Goal: Task Accomplishment & Management: Manage account settings

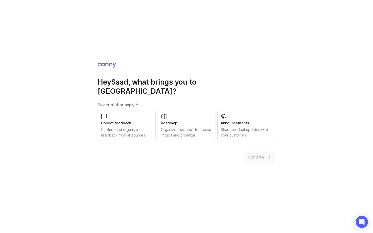
click at [120, 127] on div "Capture and organize feedback from all sources" at bounding box center [126, 132] width 51 height 11
click at [195, 128] on div "Organize feedback to assess impact and prioritize" at bounding box center [186, 132] width 51 height 11
click at [241, 127] on div "Share product updates with your customers" at bounding box center [245, 132] width 51 height 11
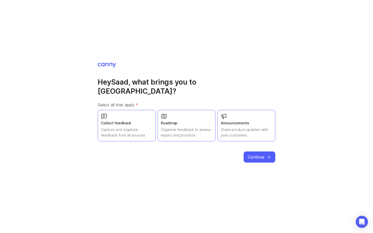
click at [258, 154] on span "Continue" at bounding box center [256, 157] width 16 height 6
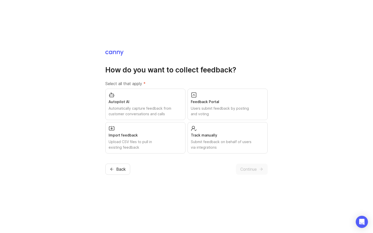
click at [230, 107] on div "Users submit feedback by posting and voting" at bounding box center [227, 111] width 73 height 11
click at [254, 171] on span "Continue" at bounding box center [248, 169] width 16 height 6
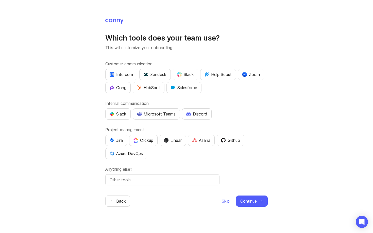
click at [122, 115] on div "Slack" at bounding box center [117, 114] width 17 height 6
click at [235, 142] on div "Github" at bounding box center [230, 140] width 19 height 6
click at [175, 190] on div "Which tools does your team use? This will customize your onboarding Customer co…" at bounding box center [186, 112] width 162 height 189
click at [156, 182] on input "text" at bounding box center [161, 180] width 105 height 6
type input "Tawk.to"
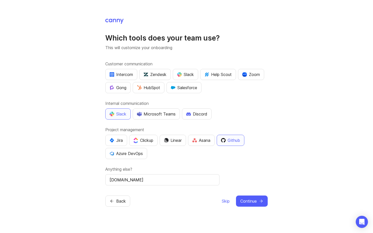
click at [164, 197] on div "Back Skip Continue" at bounding box center [186, 201] width 162 height 11
click at [251, 201] on span "Continue" at bounding box center [248, 201] width 16 height 6
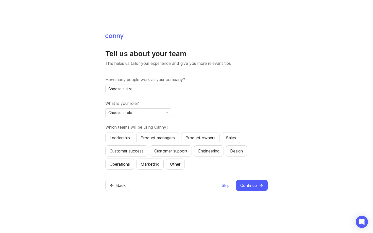
click at [152, 90] on div "Choose a size" at bounding box center [133, 89] width 57 height 8
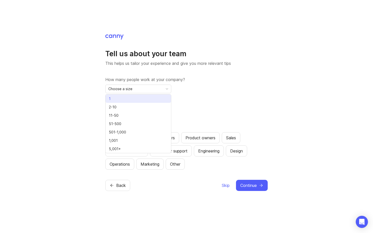
click at [125, 101] on li "1" at bounding box center [137, 99] width 65 height 8
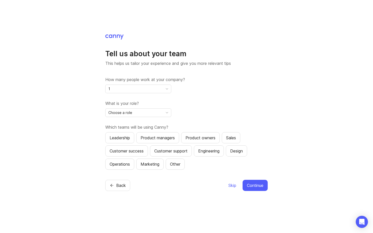
click at [144, 111] on div "Choose a role" at bounding box center [133, 113] width 57 height 8
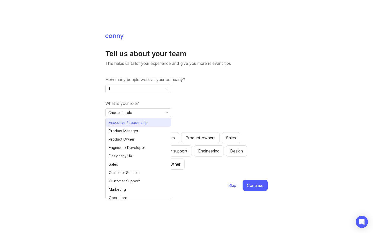
click at [140, 123] on span "Executive / Leadership" at bounding box center [128, 123] width 39 height 6
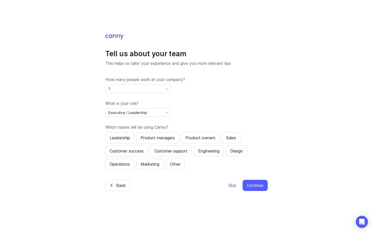
click at [179, 123] on div "How many people work at your company? 1 What is your role? Executive / Leadersh…" at bounding box center [186, 123] width 162 height 93
click at [123, 134] on button "Leadership" at bounding box center [119, 137] width 29 height 11
click at [150, 134] on button "Product managers" at bounding box center [157, 137] width 43 height 11
click at [219, 151] on div "Engineering" at bounding box center [208, 151] width 21 height 6
click at [257, 185] on span "Continue" at bounding box center [255, 185] width 16 height 6
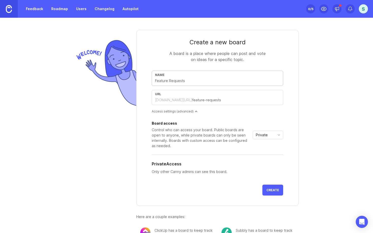
click at [189, 63] on form "Create a new board A board is a place where people can post and vote on ideas f…" at bounding box center [217, 118] width 162 height 176
click at [211, 79] on input "text" at bounding box center [217, 81] width 125 height 6
click at [189, 78] on div "Name" at bounding box center [217, 78] width 131 height 15
type input "F"
type input "f"
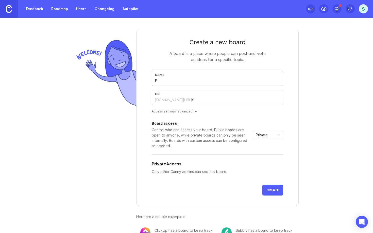
type input "Fe"
type input "fe"
type input "Fea"
type input "fea"
type input "Feat"
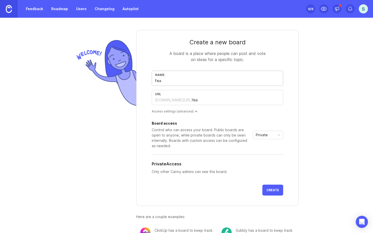
type input "feat"
type input "Featu"
type input "featu"
type input "Featur"
type input "featur"
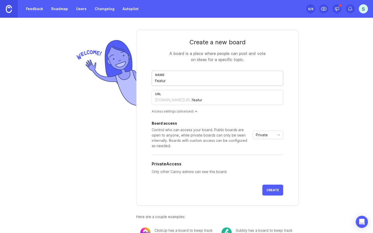
type input "Feature"
type input "feature"
type input "Feature R"
type input "feature-r"
type input "Feature Re"
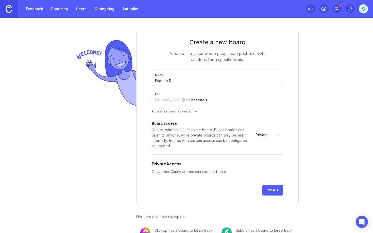
type input "feature-re"
type input "Feature Req"
type input "feature-req"
type input "Feature Requ"
type input "feature-requ"
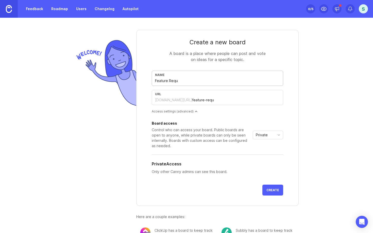
type input "Feature Reque"
type input "feature-reque"
type input "Feature Reques"
type input "feature-reques"
type input "Feature Request"
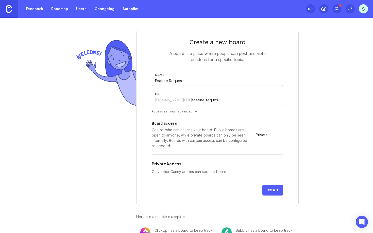
type input "feature-request"
type input "Feature Requests"
type input "feature-requests"
type input "Feature Requests"
click at [270, 134] on div "Private" at bounding box center [264, 135] width 22 height 8
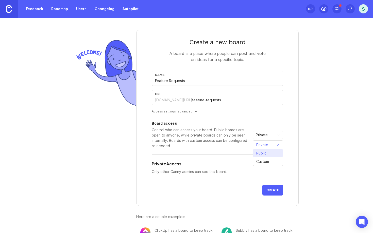
click at [262, 151] on span "Public" at bounding box center [261, 154] width 10 height 6
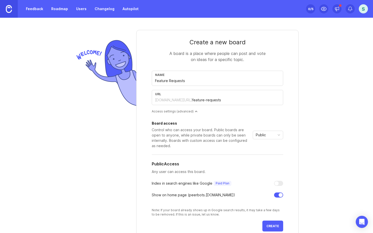
click at [216, 141] on div "Control who can access your board. Public boards are open to anyone, while priv…" at bounding box center [201, 137] width 99 height 21
click at [338, 10] on icon at bounding box center [336, 8] width 5 height 5
click at [338, 10] on icon at bounding box center [337, 8] width 4 height 3
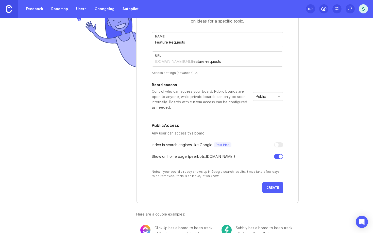
scroll to position [41, 0]
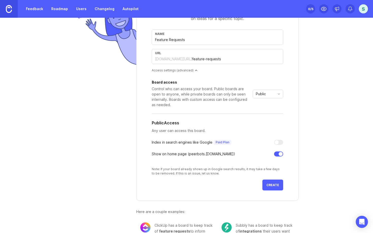
click at [279, 187] on button "Create" at bounding box center [272, 185] width 21 height 11
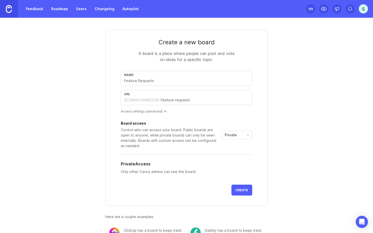
click at [164, 68] on form "Create a new board A board is a place where people can post and vote on ideas f…" at bounding box center [186, 118] width 162 height 176
click at [142, 80] on input "text" at bounding box center [186, 81] width 125 height 6
click at [122, 61] on form "Create a new board A board is a place where people can post and vote on ideas f…" at bounding box center [186, 118] width 162 height 176
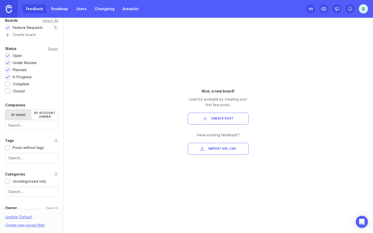
scroll to position [106, 0]
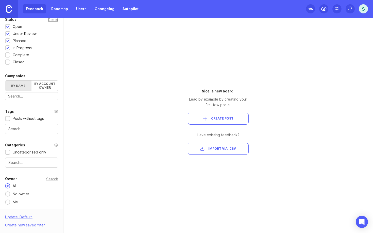
click at [58, 9] on link "Roadmap" at bounding box center [59, 8] width 23 height 9
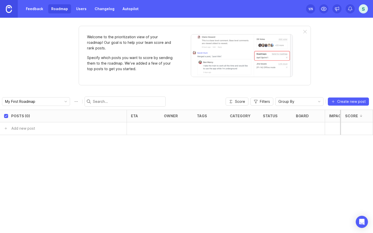
click at [86, 14] on div "Feedback Roadmap Users Changelog Autopilot" at bounding box center [70, 9] width 141 height 18
click at [80, 10] on link "Users" at bounding box center [81, 8] width 16 height 9
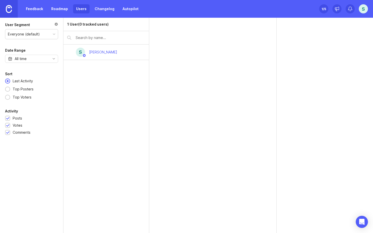
click at [101, 10] on link "Changelog" at bounding box center [104, 8] width 26 height 9
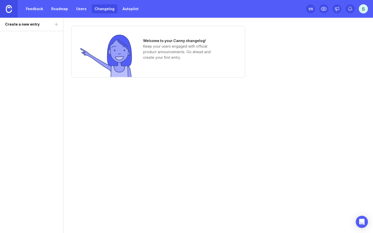
click at [84, 10] on link "Users" at bounding box center [81, 8] width 16 height 9
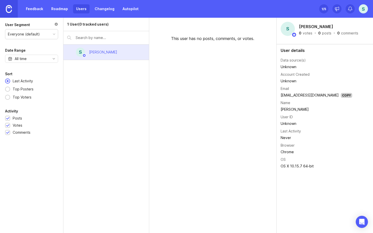
click at [35, 9] on link "Feedback" at bounding box center [34, 8] width 23 height 9
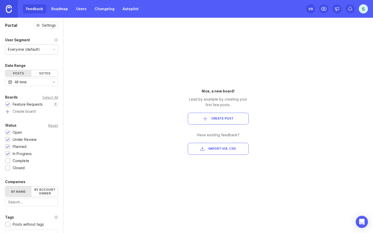
click at [59, 10] on link "Roadmap" at bounding box center [59, 8] width 23 height 9
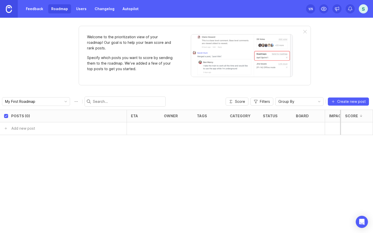
click at [91, 9] on link "Changelog" at bounding box center [104, 8] width 26 height 9
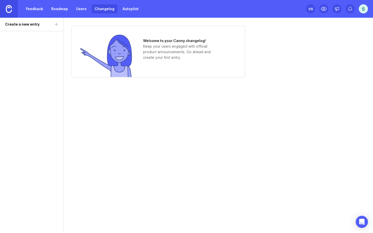
click at [128, 10] on link "Autopilot" at bounding box center [130, 8] width 22 height 9
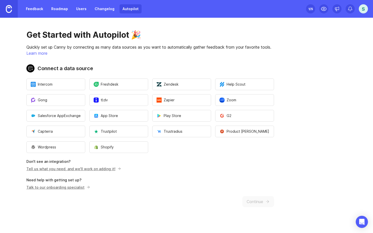
click at [102, 9] on link "Changelog" at bounding box center [104, 8] width 26 height 9
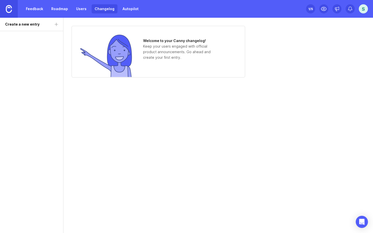
click at [82, 8] on link "Users" at bounding box center [81, 8] width 16 height 9
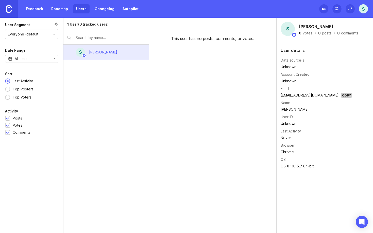
click at [31, 10] on link "Feedback" at bounding box center [34, 8] width 23 height 9
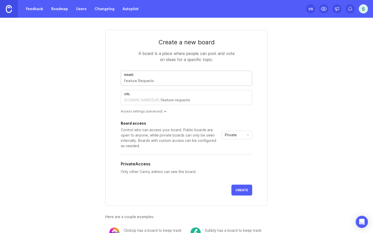
type input "B"
type input "b"
type input "Bu"
type input "bu"
type input "Bug"
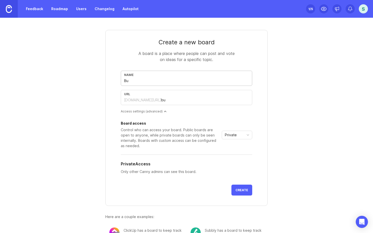
type input "bug"
type input "Bugs"
type input "bugs"
click at [158, 127] on div "Control who can access your board. Public boards are open to anyone, while priv…" at bounding box center [170, 137] width 99 height 21
click at [164, 111] on div at bounding box center [165, 111] width 3 height 3
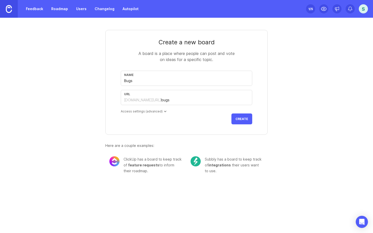
click at [164, 111] on div at bounding box center [165, 111] width 3 height 3
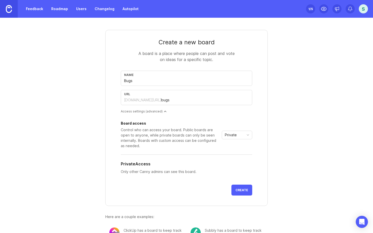
scroll to position [20, 0]
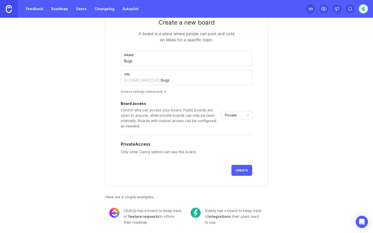
click at [233, 114] on span "Private" at bounding box center [231, 116] width 12 height 6
click at [237, 130] on li "Public" at bounding box center [237, 133] width 30 height 8
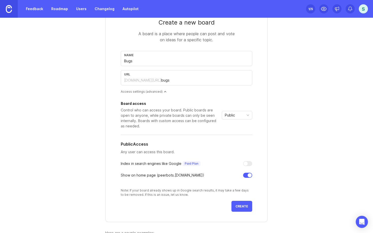
click at [167, 119] on div "Control who can access your board. Public boards are open to anyone, while priv…" at bounding box center [170, 117] width 99 height 21
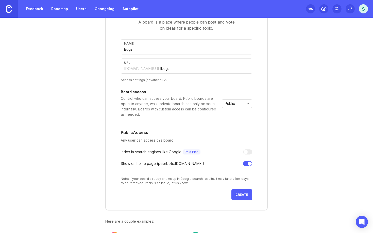
scroll to position [0, 0]
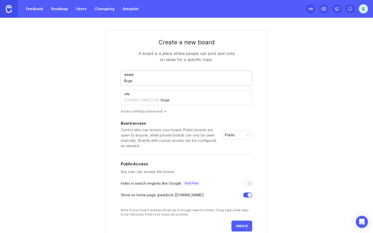
click at [136, 83] on input "Bugs" at bounding box center [186, 81] width 125 height 6
type input "Bugs / P"
type input "bugs-p"
type input "Bugs / Pr"
type input "bugs-pr"
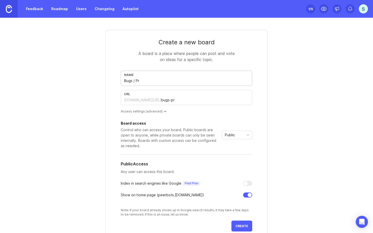
type input "Bugs / Pro"
type input "bugs-pro"
type input "Bugs / Prob"
type input "bugs-prob"
type input "Bugs / Probl"
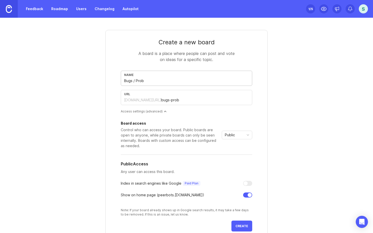
type input "bugs-probl"
type input "Bugs / Proble"
type input "bugs-proble"
type input "Bugs / Problem"
type input "bugs-problem"
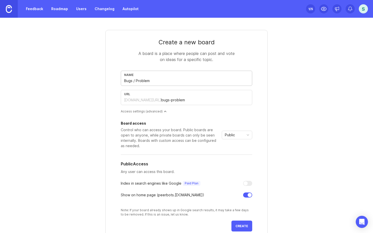
type input "Bugs / Problems"
type input "bugs-problems"
type input "Bugs / Problems"
click at [182, 118] on div "Board access Control who can access your board. Public boards are open to anyon…" at bounding box center [186, 167] width 131 height 99
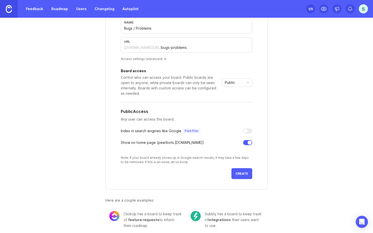
scroll to position [56, 0]
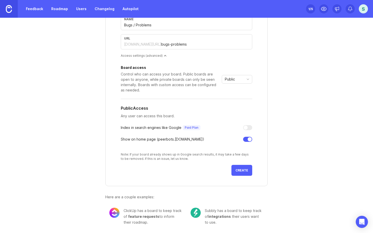
click at [239, 171] on span "Create" at bounding box center [241, 171] width 13 height 4
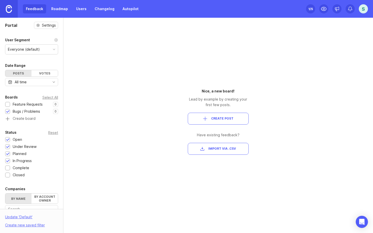
click at [116, 81] on div "Portal Settings User Segment Everyone (default) Date Range Posts Votes All time…" at bounding box center [186, 125] width 373 height 215
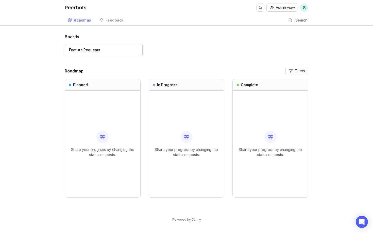
click at [114, 21] on div "Feedback" at bounding box center [114, 21] width 18 height 4
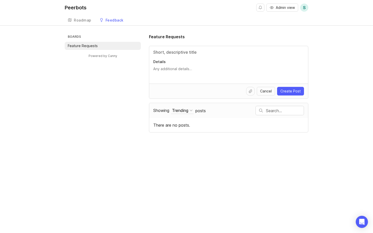
click at [195, 52] on input "Title" at bounding box center [228, 52] width 151 height 6
click at [173, 29] on div "Peerbots Admin view S Create Roadmap Feedback Feature Requests Boards Feature R…" at bounding box center [186, 116] width 373 height 233
click at [82, 20] on div "Roadmap" at bounding box center [82, 21] width 17 height 4
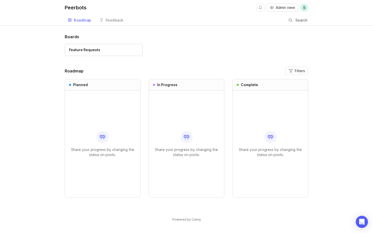
click at [108, 23] on link "Feedback" at bounding box center [111, 20] width 30 height 10
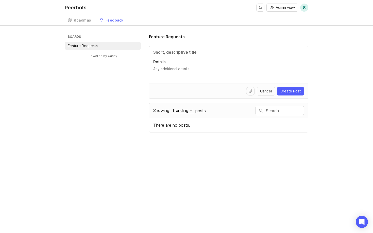
click at [81, 23] on link "Roadmap" at bounding box center [80, 20] width 30 height 10
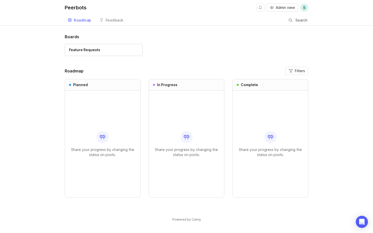
click at [108, 36] on h1 "Boards" at bounding box center [186, 37] width 243 height 6
click at [154, 59] on div "Feature Requests" at bounding box center [186, 52] width 243 height 17
click at [116, 19] on div "Feedback" at bounding box center [114, 21] width 18 height 4
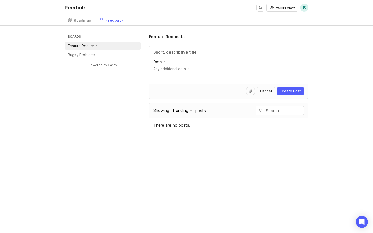
click at [83, 57] on p "Bugs / Problems" at bounding box center [81, 54] width 27 height 5
click at [172, 55] on input "Title" at bounding box center [228, 52] width 151 height 6
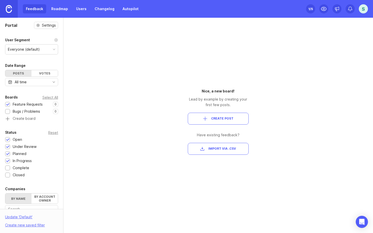
drag, startPoint x: 28, startPoint y: 111, endPoint x: 28, endPoint y: 102, distance: 8.6
click at [28, 102] on div "Feature Requests 0 1 Bugs / Problems 0 1 Create board" at bounding box center [31, 112] width 53 height 20
click at [311, 9] on div "1 /5" at bounding box center [310, 8] width 5 height 7
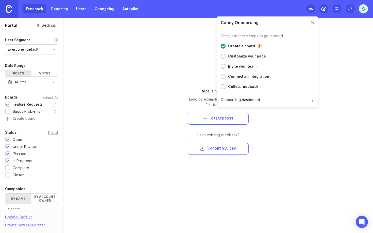
click at [228, 58] on div "Customize your page" at bounding box center [247, 56] width 38 height 6
click at [223, 57] on div at bounding box center [222, 56] width 5 height 5
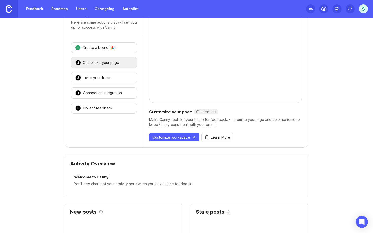
scroll to position [19, 0]
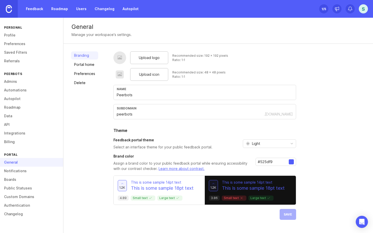
click at [136, 54] on div "Upload logo" at bounding box center [149, 57] width 38 height 13
click at [145, 74] on span "Upload icon" at bounding box center [149, 75] width 20 height 6
click at [158, 56] on div "Upload logo" at bounding box center [149, 57] width 38 height 13
click at [144, 56] on span "Upload logo" at bounding box center [149, 58] width 21 height 6
click at [152, 59] on span "Upload logo" at bounding box center [149, 58] width 21 height 6
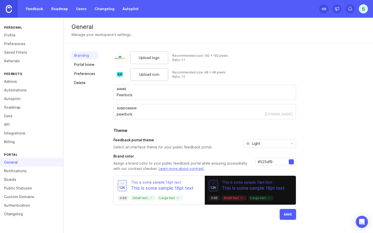
click at [267, 143] on div "Light" at bounding box center [265, 144] width 45 height 8
click at [279, 160] on input "#525df9" at bounding box center [272, 162] width 31 height 6
click at [272, 162] on input "#525df9" at bounding box center [272, 162] width 31 height 6
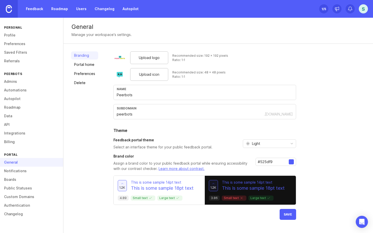
click at [272, 162] on input "#525df9" at bounding box center [272, 162] width 31 height 6
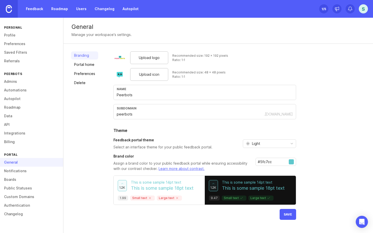
click at [320, 176] on div "Upload logo Recommended size: 192 x 192 pixels Ratio: 1:1 Upload icon Recommend…" at bounding box center [239, 135] width 252 height 169
click at [271, 142] on div "Light" at bounding box center [265, 144] width 45 height 8
click at [261, 169] on span "Dark" at bounding box center [253, 171] width 16 height 6
click at [242, 153] on div "Upload logo Recommended size: 192 x 192 pixels Ratio: 1:1 Upload icon Recommend…" at bounding box center [204, 135] width 182 height 169
click at [273, 163] on input "#5fc7cc" at bounding box center [272, 162] width 31 height 6
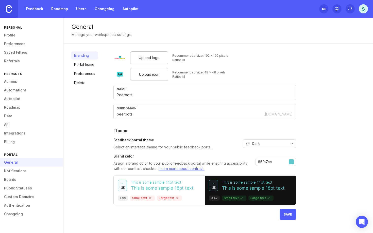
click at [260, 158] on div "#5fc7cc" at bounding box center [275, 162] width 41 height 8
click at [262, 161] on input "#5fc7cc" at bounding box center [272, 162] width 31 height 6
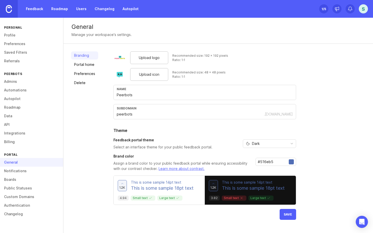
type input "#516eb5"
click at [304, 175] on div "Upload logo Recommended size: 192 x 192 pixels Ratio: 1:1 Upload icon Recommend…" at bounding box center [239, 135] width 252 height 169
click at [266, 142] on div "Dark" at bounding box center [265, 144] width 45 height 8
click at [259, 161] on span "Light" at bounding box center [255, 162] width 8 height 6
click at [205, 123] on div "Upload logo Recommended size: 192 x 192 pixels Ratio: 1:1 Upload icon Recommend…" at bounding box center [204, 135] width 182 height 169
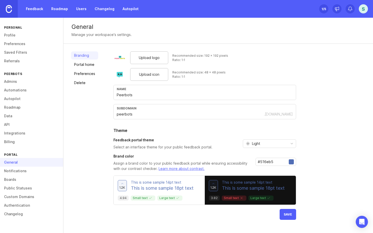
click at [288, 213] on span "Save" at bounding box center [287, 215] width 8 height 4
click at [85, 65] on link "Portal home" at bounding box center [84, 65] width 27 height 8
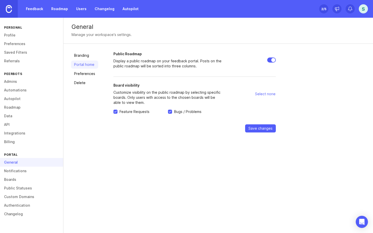
click at [81, 75] on link "Preferences" at bounding box center [84, 74] width 27 height 8
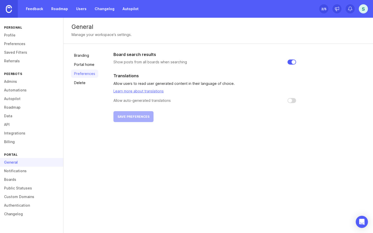
click at [87, 81] on link "Delete" at bounding box center [84, 83] width 27 height 8
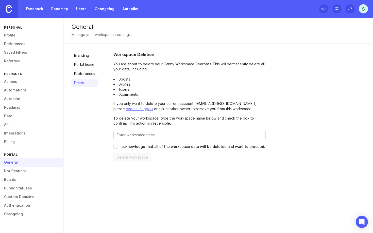
click at [85, 59] on link "Branding" at bounding box center [84, 55] width 27 height 8
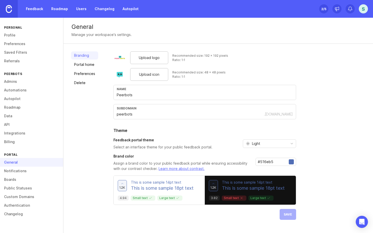
click at [83, 152] on div "Branding Portal home Preferences Delete" at bounding box center [84, 135] width 27 height 169
click at [14, 12] on link at bounding box center [9, 9] width 18 height 18
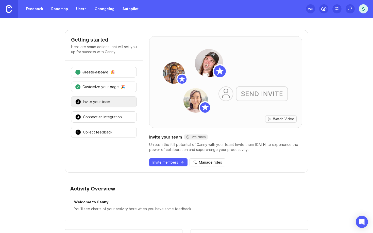
click at [98, 103] on div "Invite your team" at bounding box center [96, 101] width 27 height 5
click at [100, 114] on div "4 Connect an integration 🎉" at bounding box center [104, 117] width 66 height 11
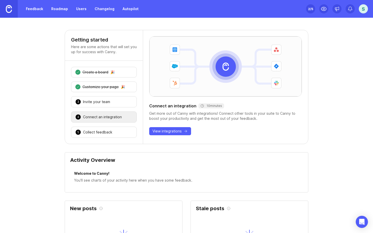
click at [106, 131] on div "Collect feedback" at bounding box center [97, 132] width 29 height 5
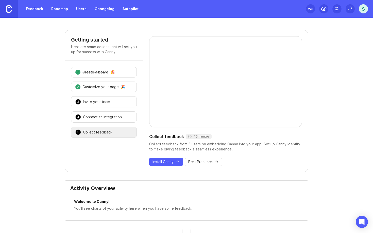
click at [202, 161] on span "Best Practices" at bounding box center [200, 161] width 24 height 5
click at [57, 4] on div "Feedback Roadmap Users Changelog Autopilot" at bounding box center [70, 9] width 141 height 18
click at [60, 9] on link "Roadmap" at bounding box center [59, 8] width 23 height 9
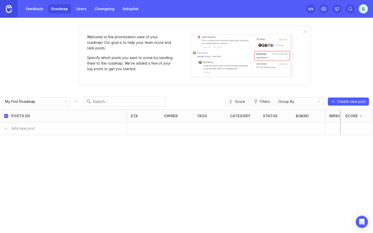
click at [80, 9] on link "Users" at bounding box center [81, 8] width 16 height 9
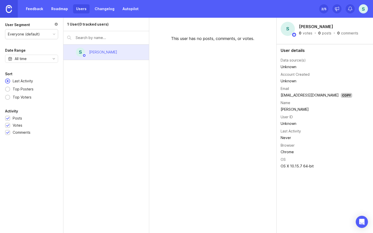
click at [99, 10] on link "Changelog" at bounding box center [104, 8] width 26 height 9
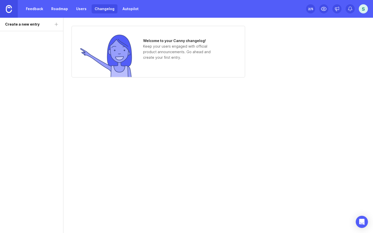
click at [166, 72] on div "Welcome to your Canny changelog! Keep your users engaged with official product …" at bounding box center [157, 52] width 173 height 52
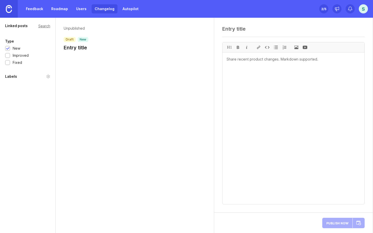
click at [25, 10] on link "Feedback" at bounding box center [34, 8] width 23 height 9
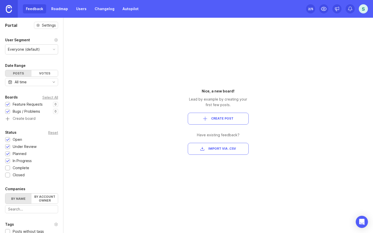
click at [104, 12] on link "Changelog" at bounding box center [104, 8] width 26 height 9
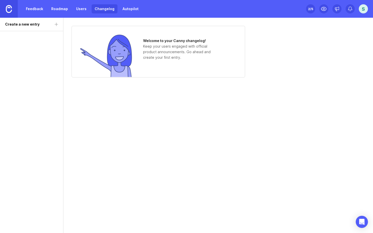
click at [36, 12] on link "Feedback" at bounding box center [34, 8] width 23 height 9
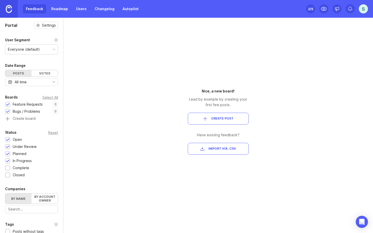
click at [101, 11] on link "Changelog" at bounding box center [104, 8] width 26 height 9
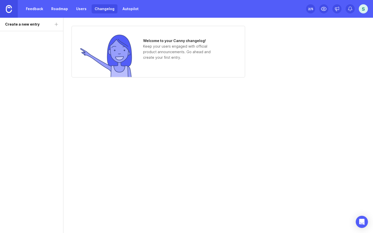
click at [32, 9] on link "Feedback" at bounding box center [34, 8] width 23 height 9
